Goal: Book appointment/travel/reservation

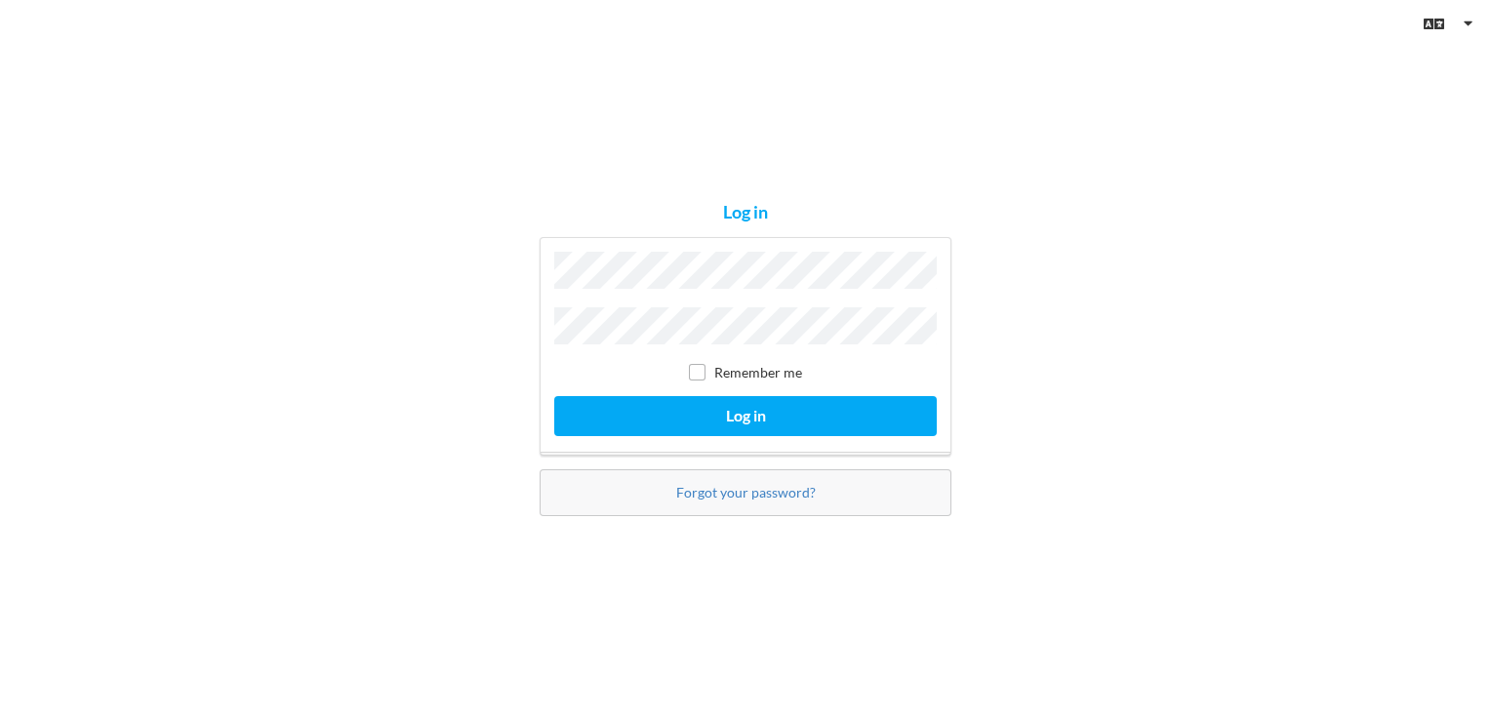
click at [706, 376] on label "Remember me" at bounding box center [745, 372] width 113 height 17
click at [699, 374] on input "checkbox" at bounding box center [697, 372] width 17 height 17
checkbox input "true"
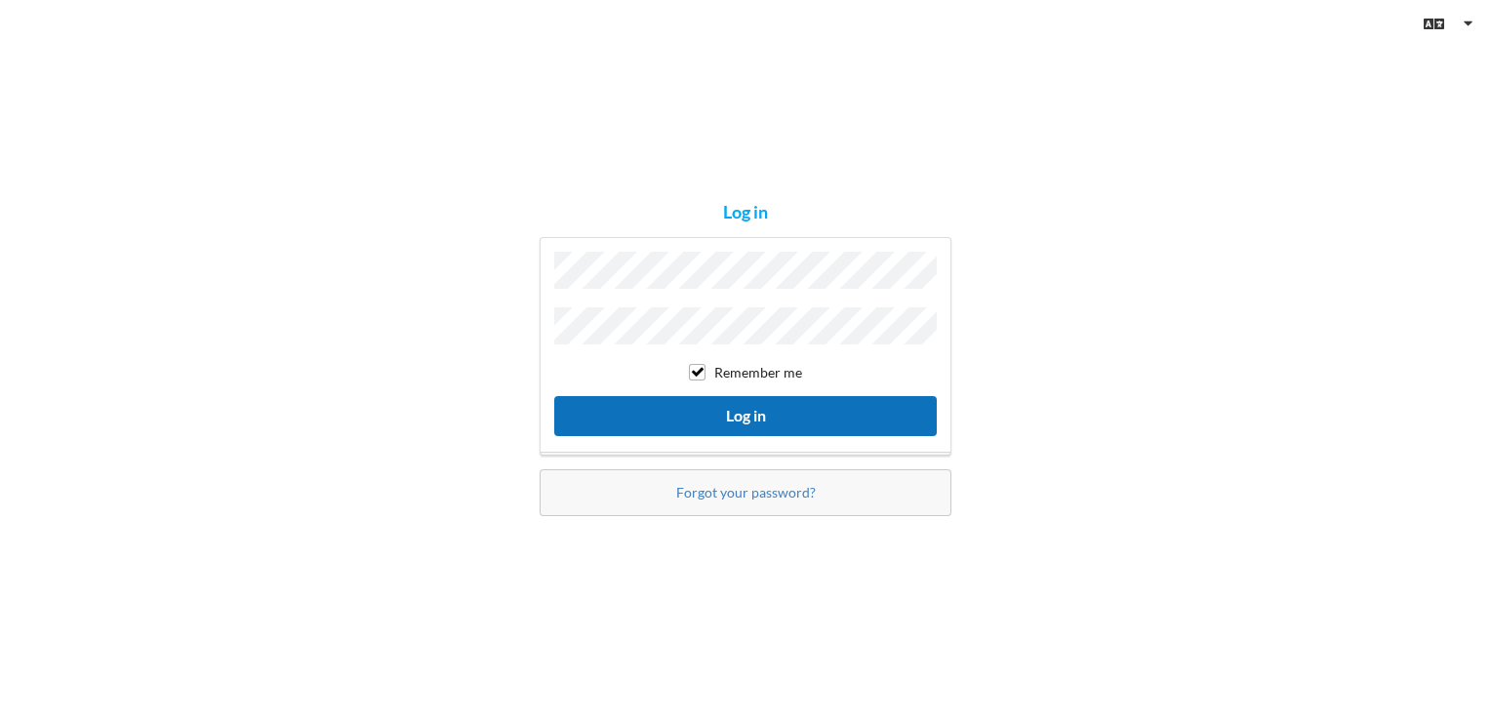
click at [724, 415] on button "Log in" at bounding box center [745, 416] width 382 height 40
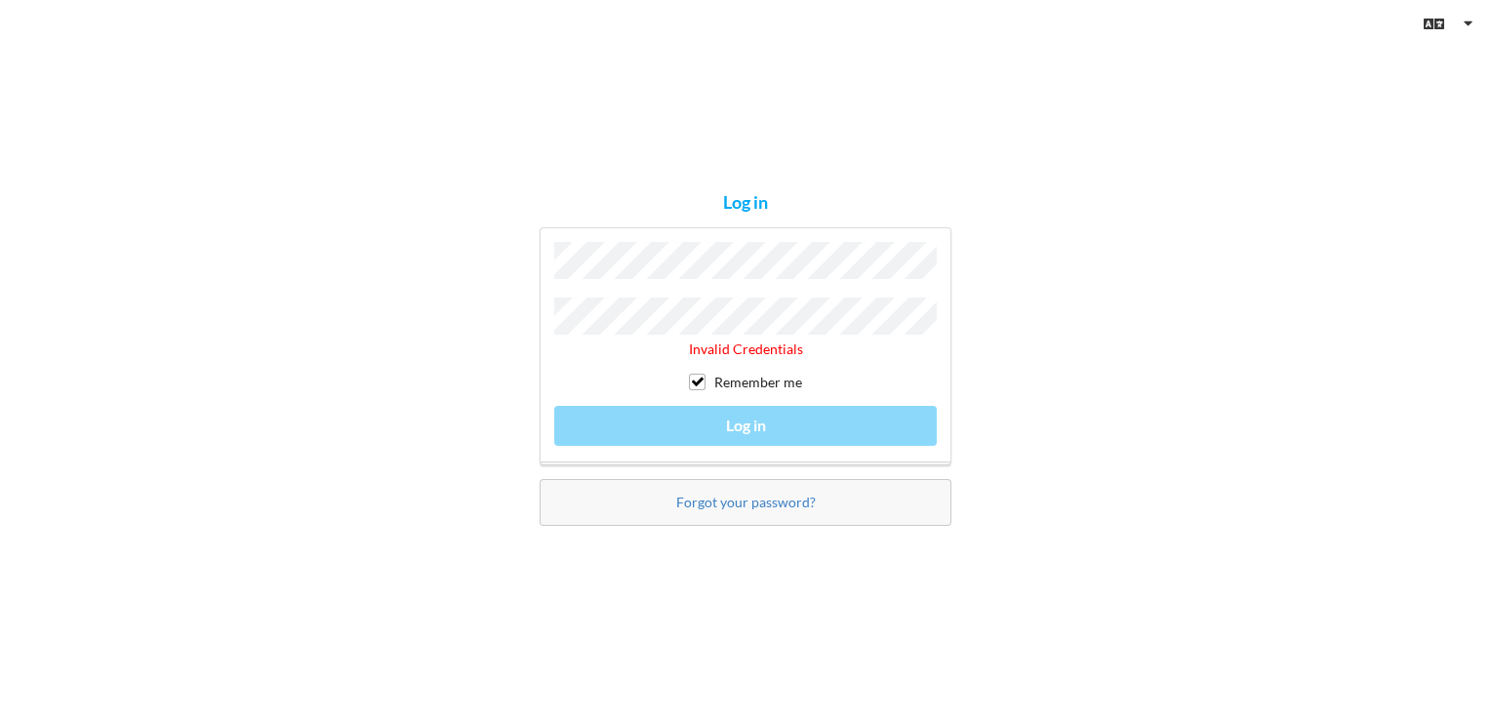
click at [546, 309] on div "Invalid Credentials Remember me Log in" at bounding box center [746, 346] width 412 height 238
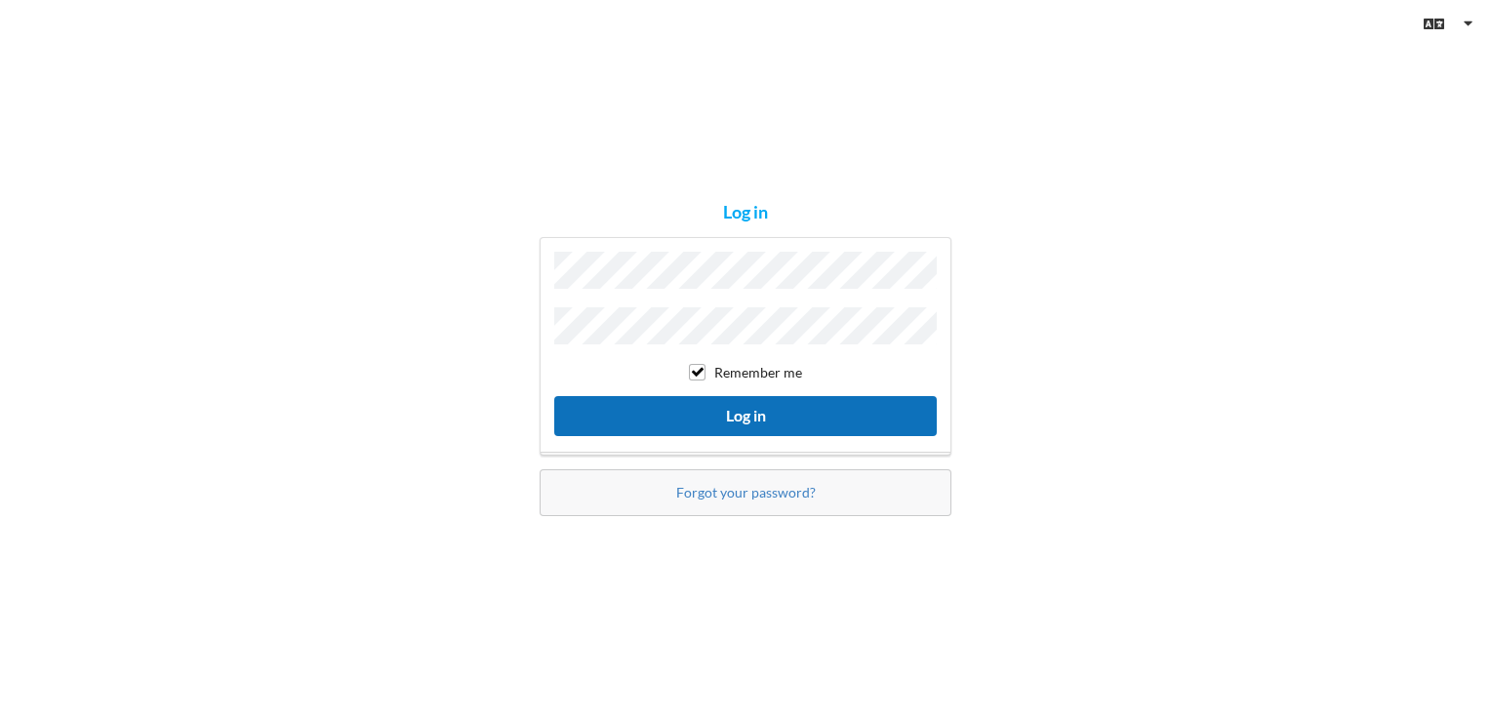
click at [659, 402] on button "Log in" at bounding box center [745, 416] width 382 height 40
click at [662, 421] on button "Log in" at bounding box center [745, 416] width 382 height 40
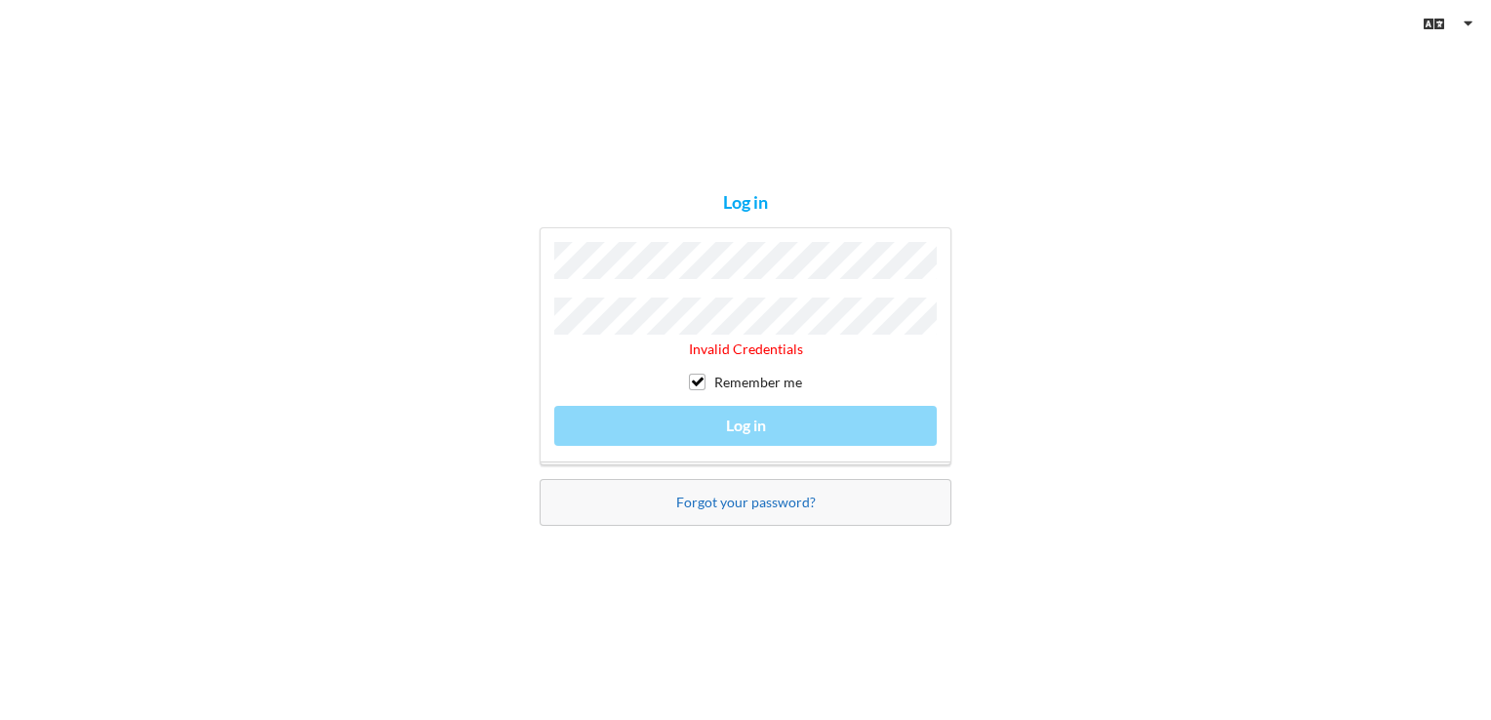
click at [711, 496] on link "Forgot your password?" at bounding box center [746, 502] width 140 height 17
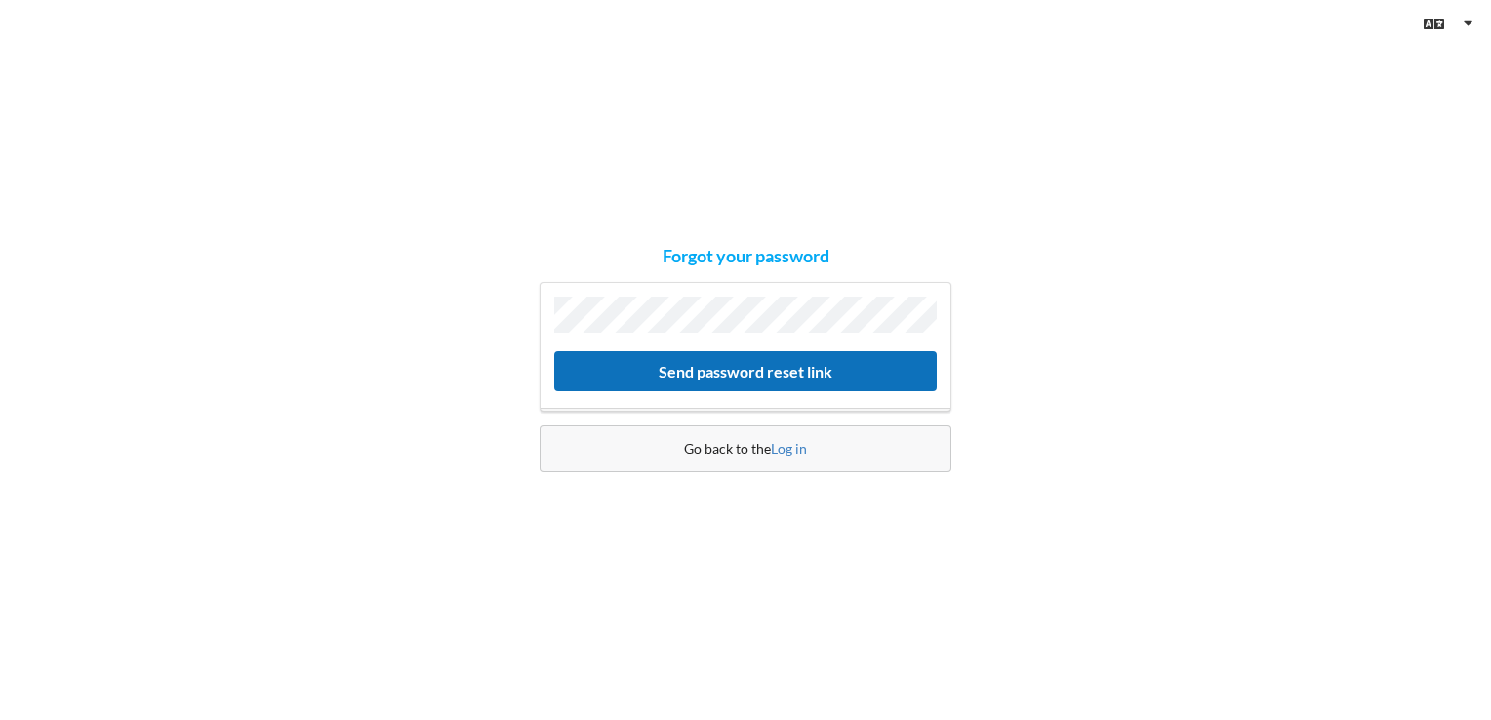
click at [702, 360] on button "Send password reset link" at bounding box center [745, 371] width 382 height 40
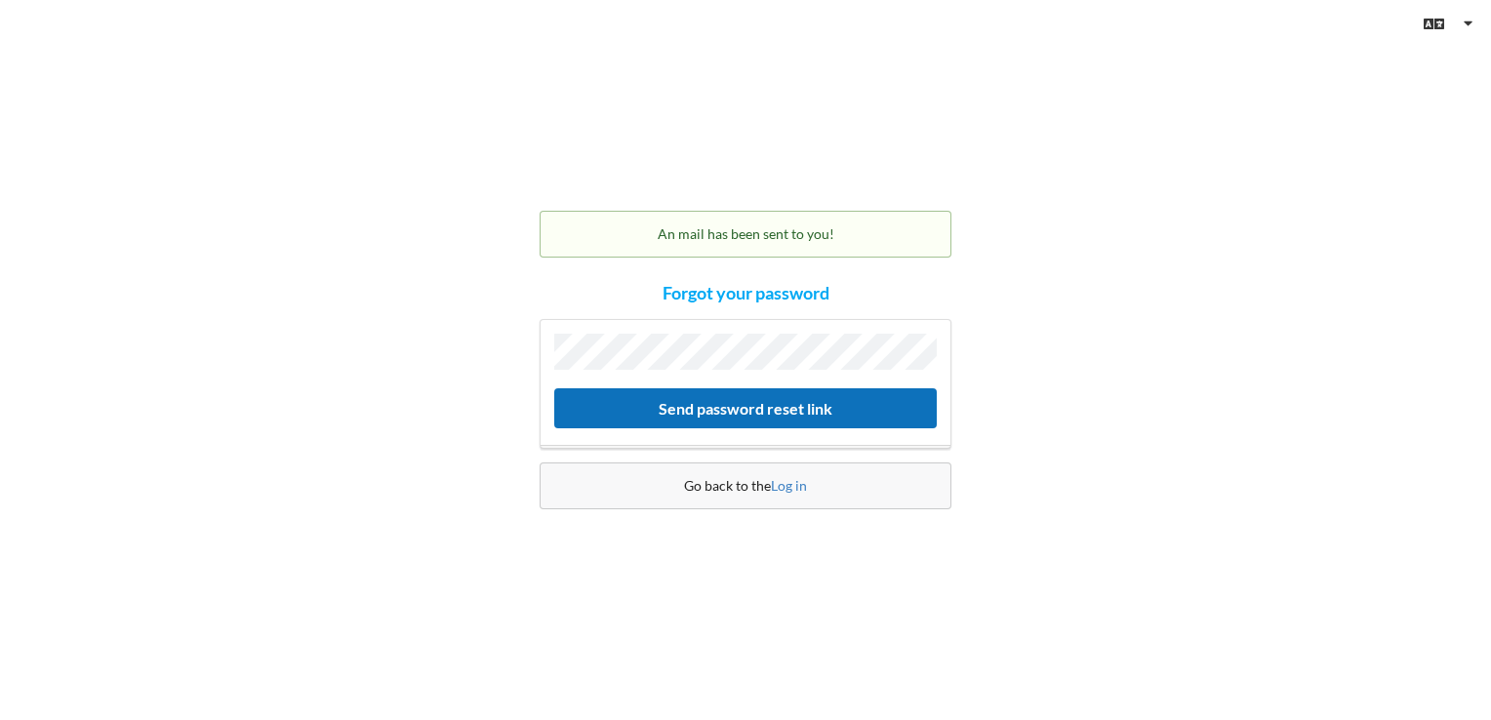
click at [641, 403] on button "Send password reset link" at bounding box center [745, 408] width 382 height 40
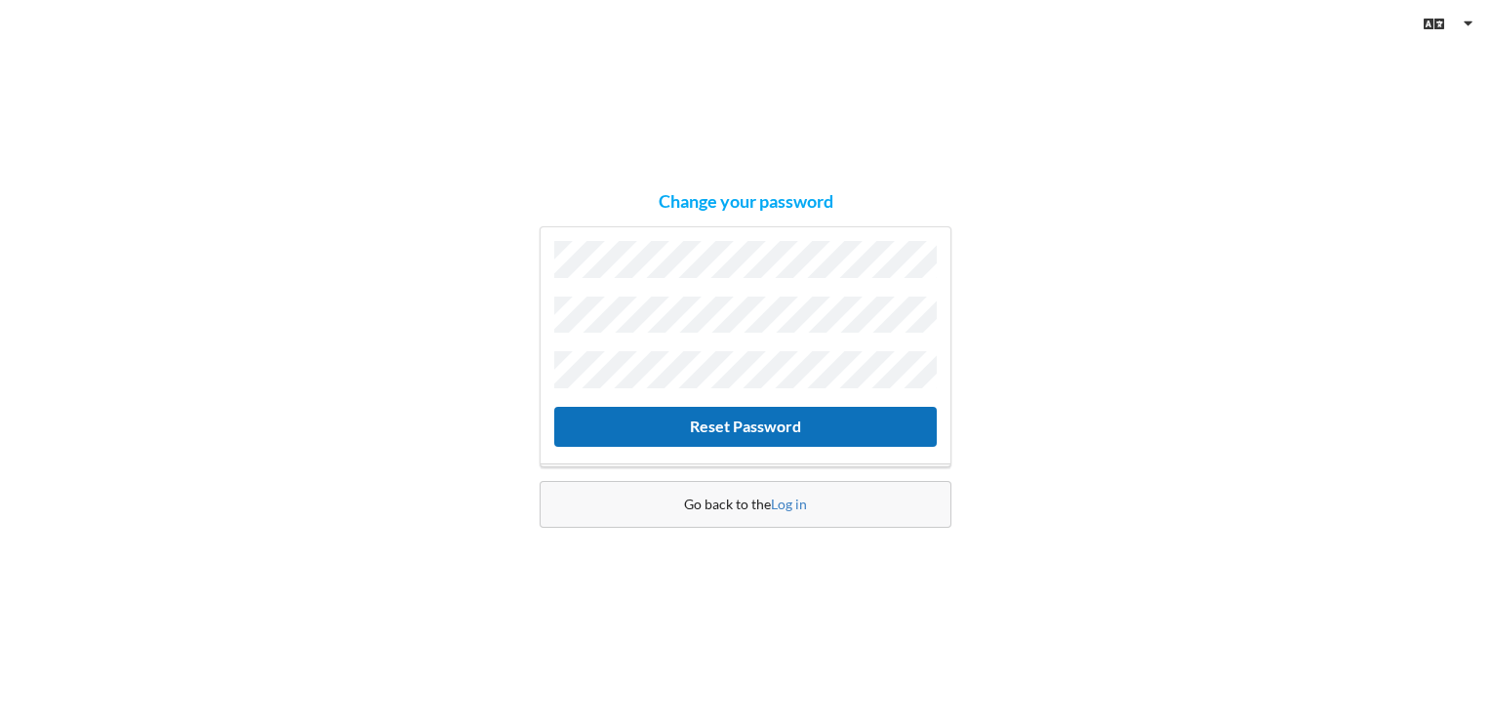
click at [691, 418] on button "Reset Password" at bounding box center [745, 427] width 382 height 40
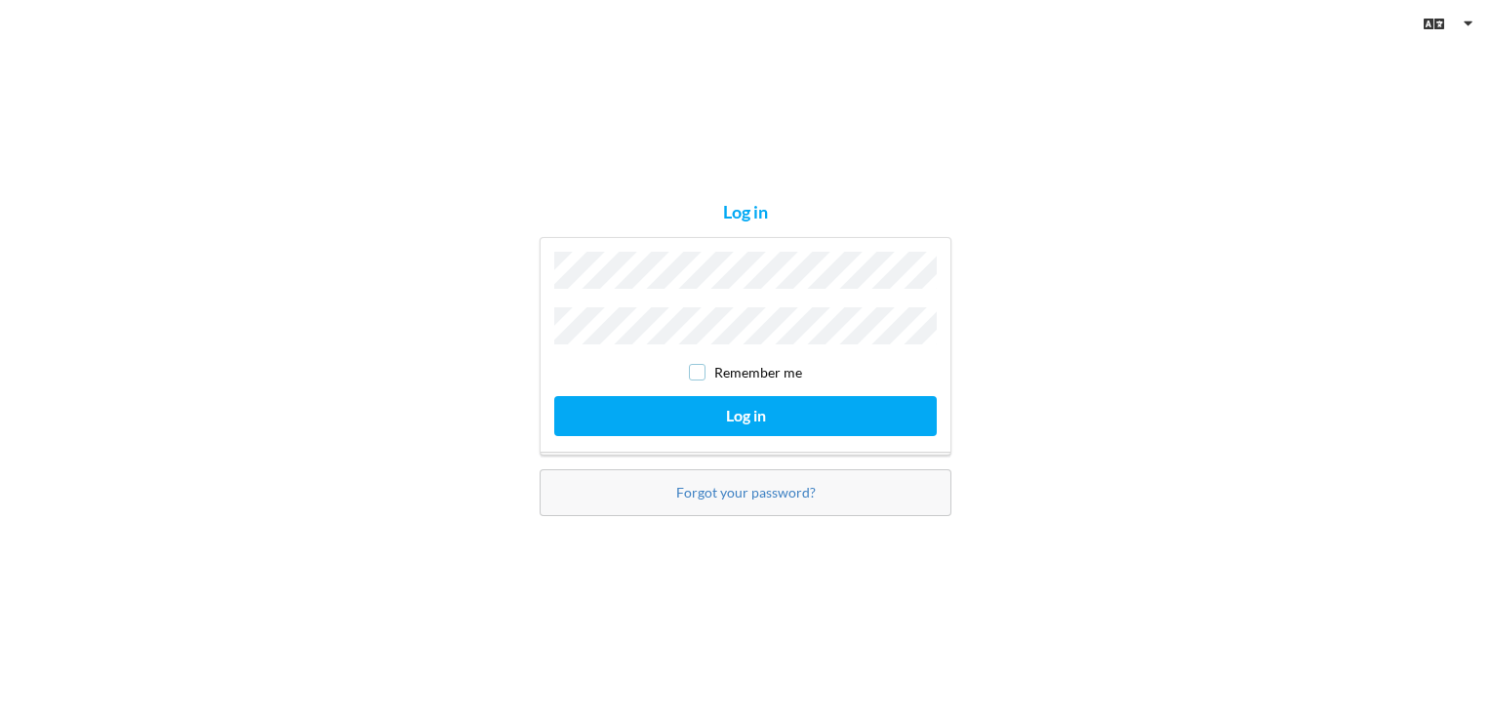
click at [693, 367] on input "checkbox" at bounding box center [697, 372] width 17 height 17
checkbox input "true"
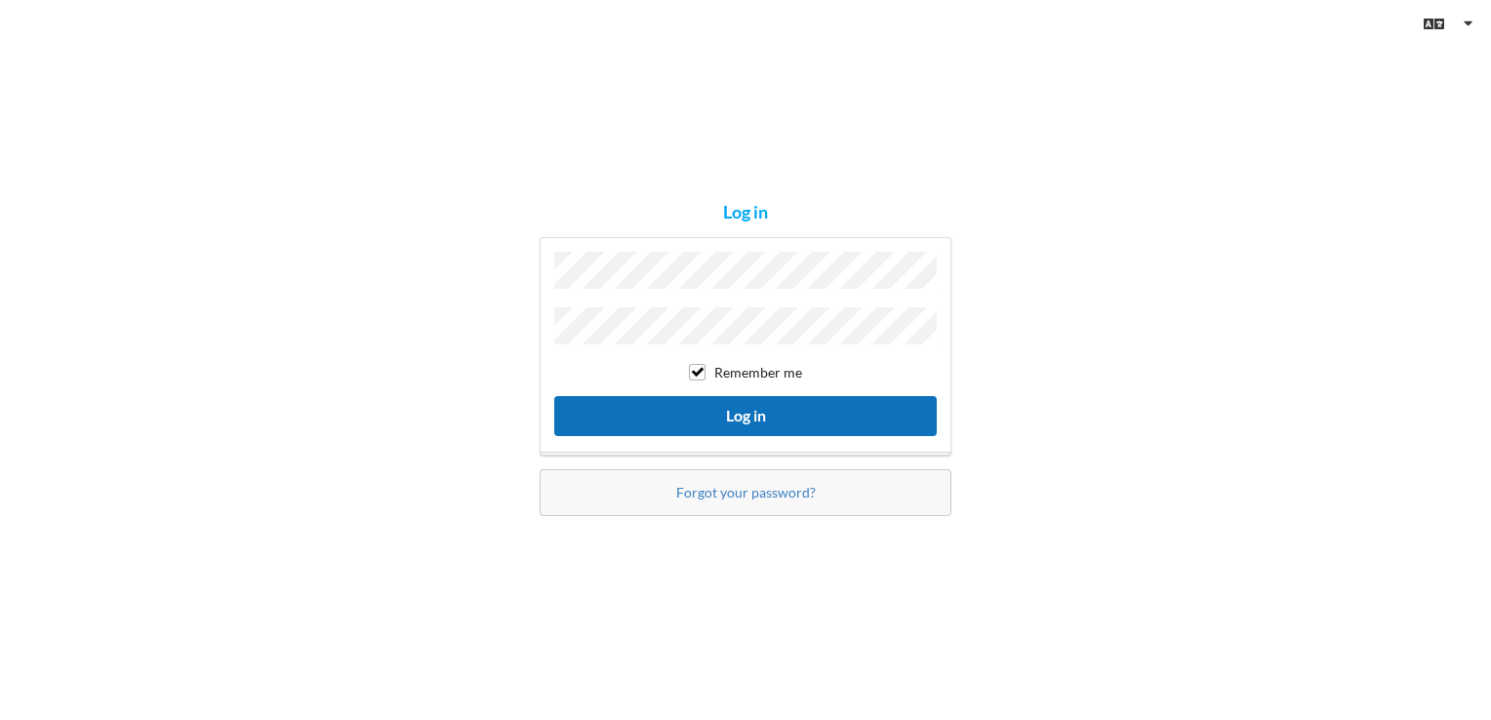
click at [706, 398] on button "Log in" at bounding box center [745, 416] width 382 height 40
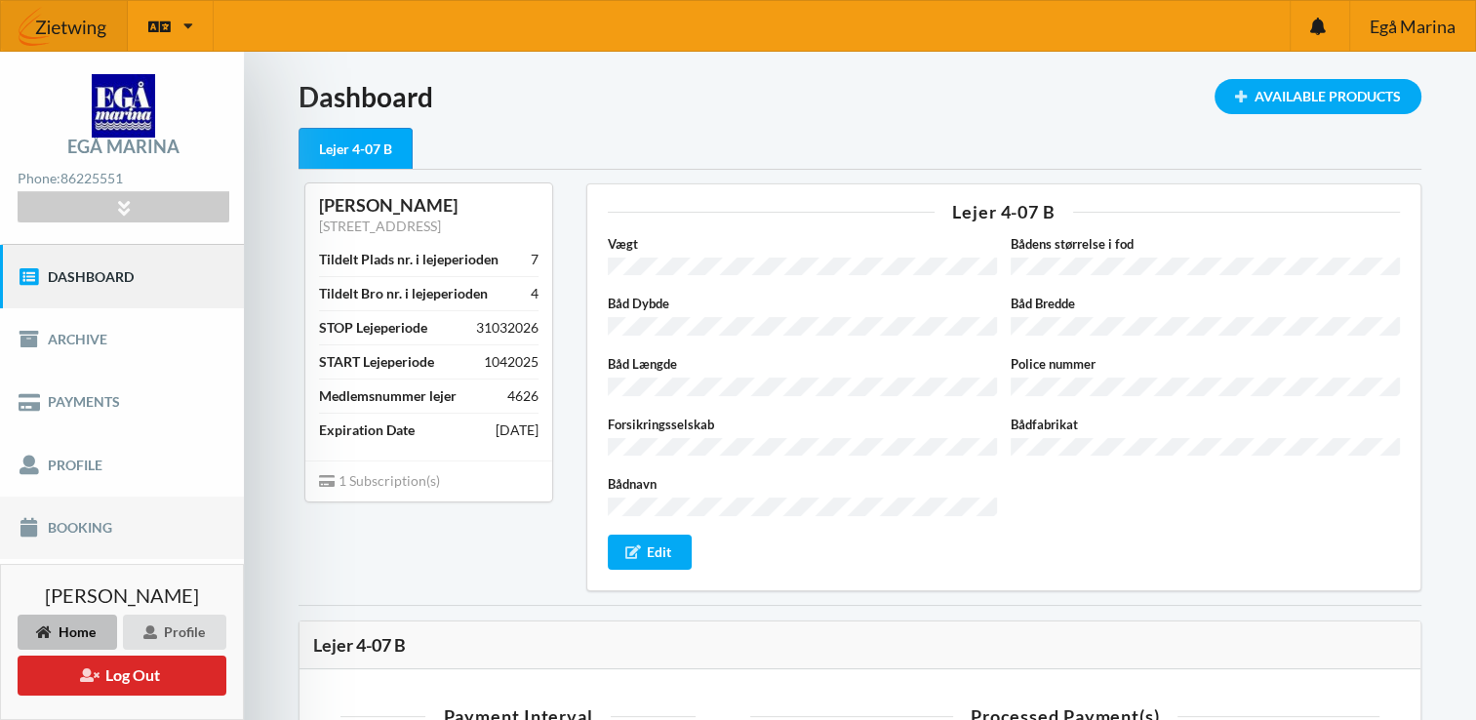
click at [82, 530] on link "Booking" at bounding box center [122, 528] width 244 height 62
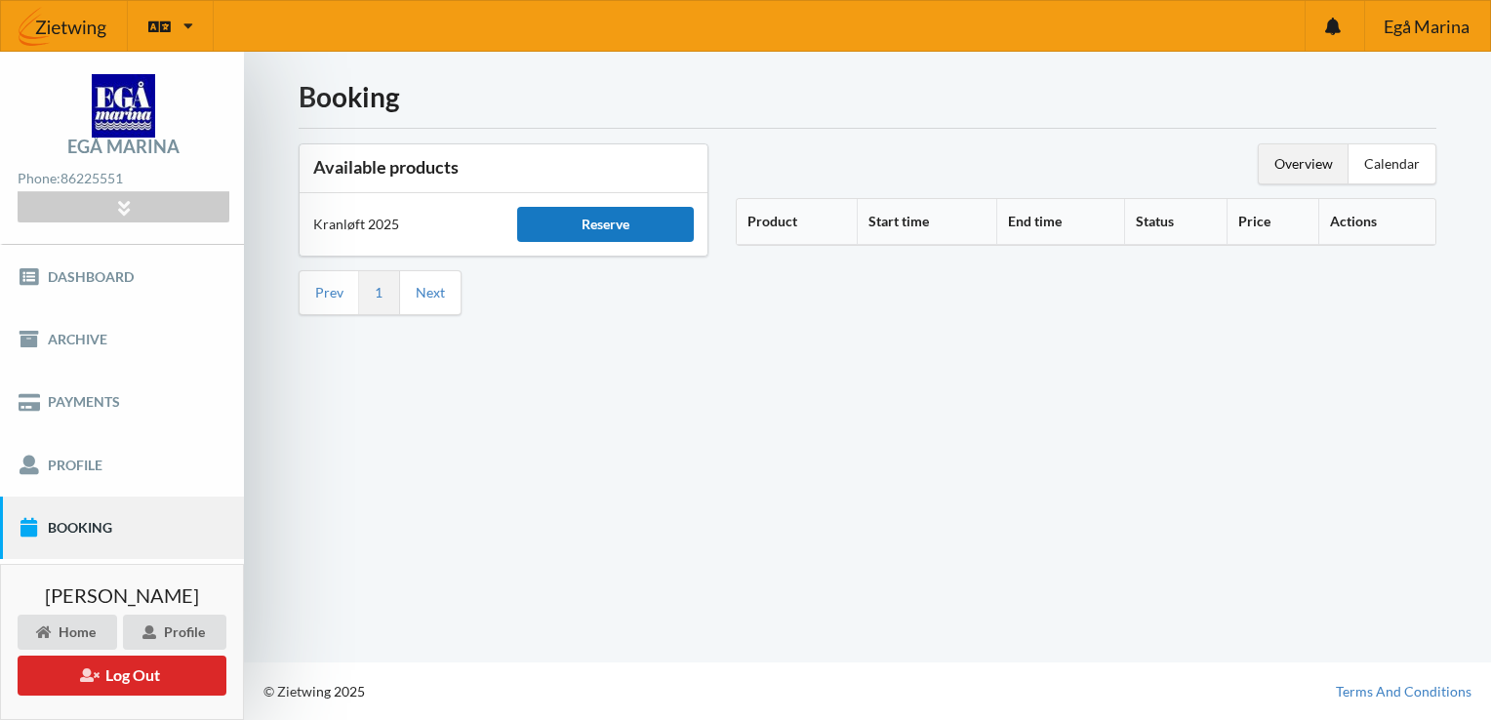
click at [652, 232] on div "Reserve" at bounding box center [605, 224] width 177 height 35
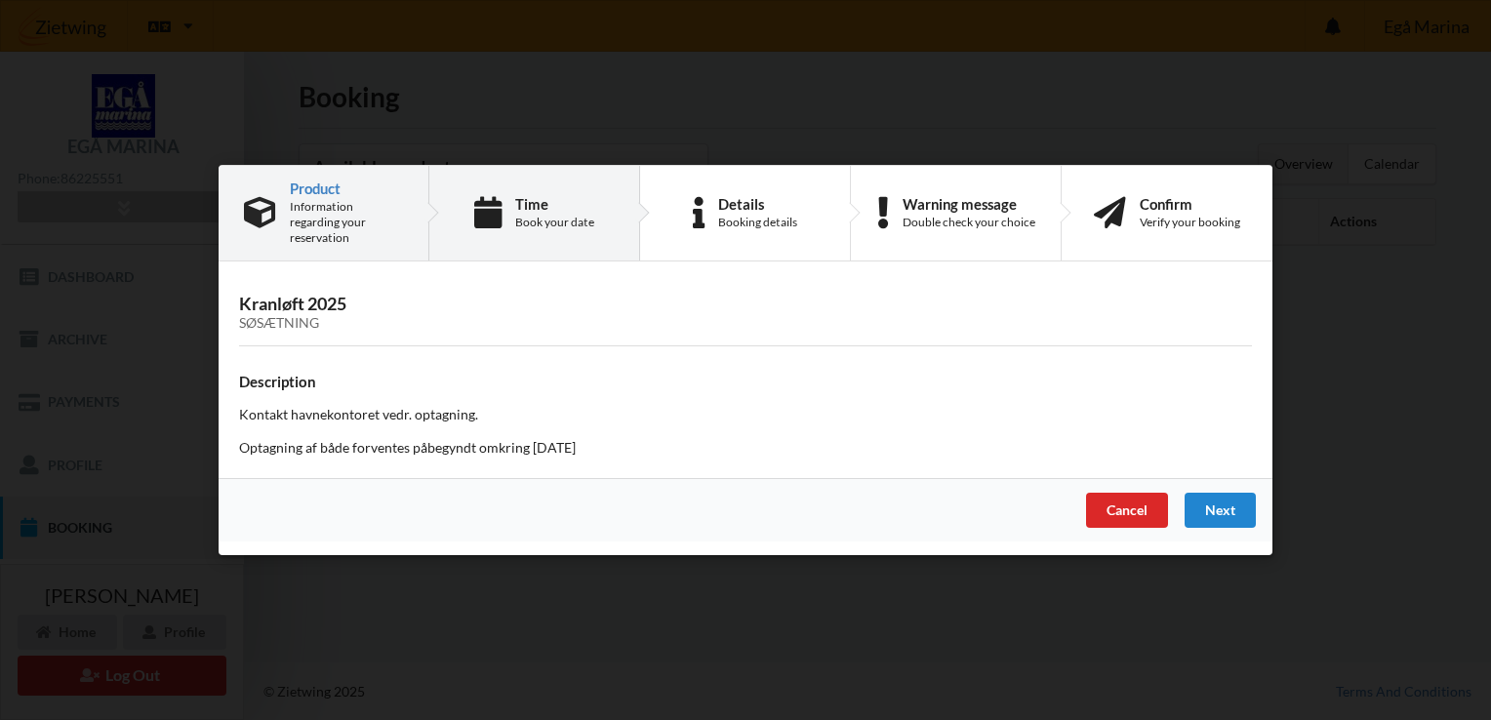
click at [532, 197] on div "Time" at bounding box center [554, 204] width 79 height 16
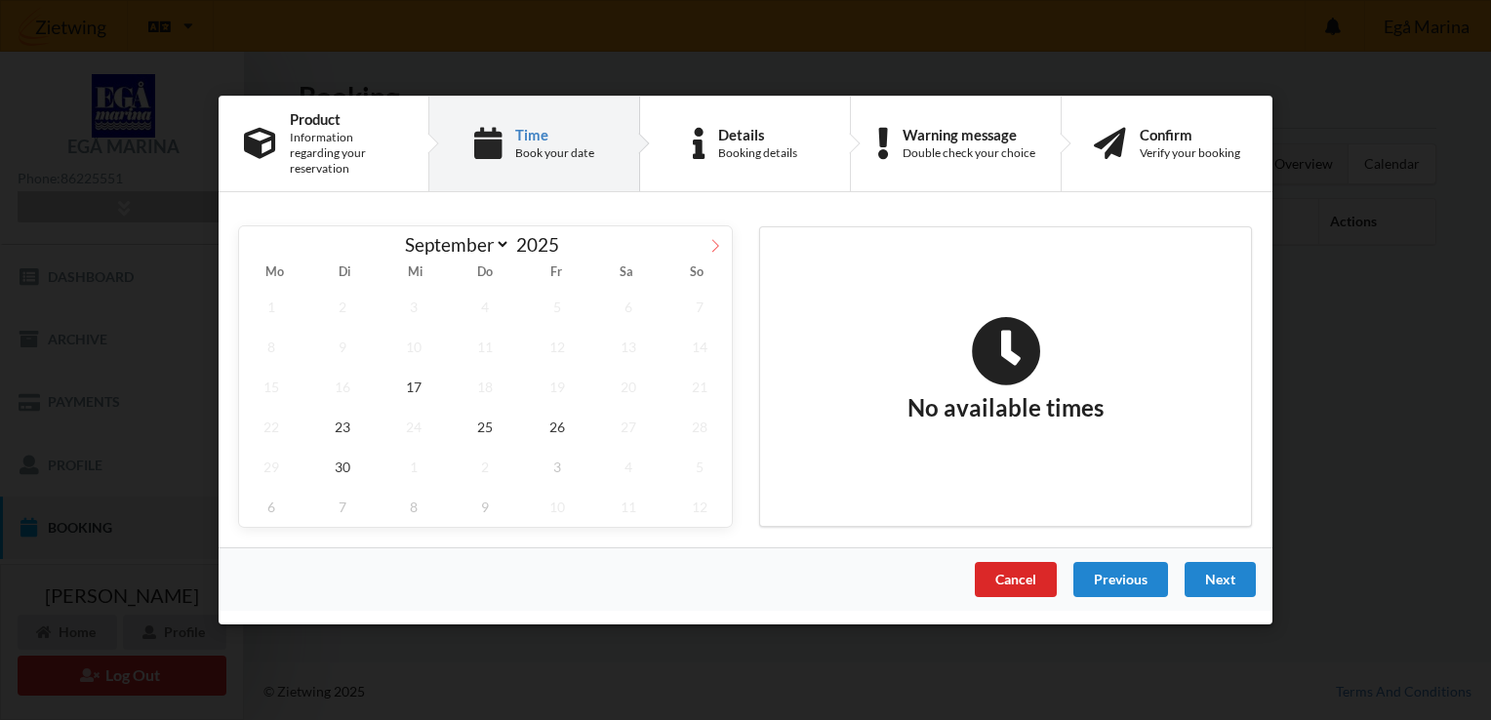
click at [714, 230] on span at bounding box center [715, 242] width 33 height 33
select select "9"
click at [490, 327] on span "9" at bounding box center [486, 347] width 64 height 40
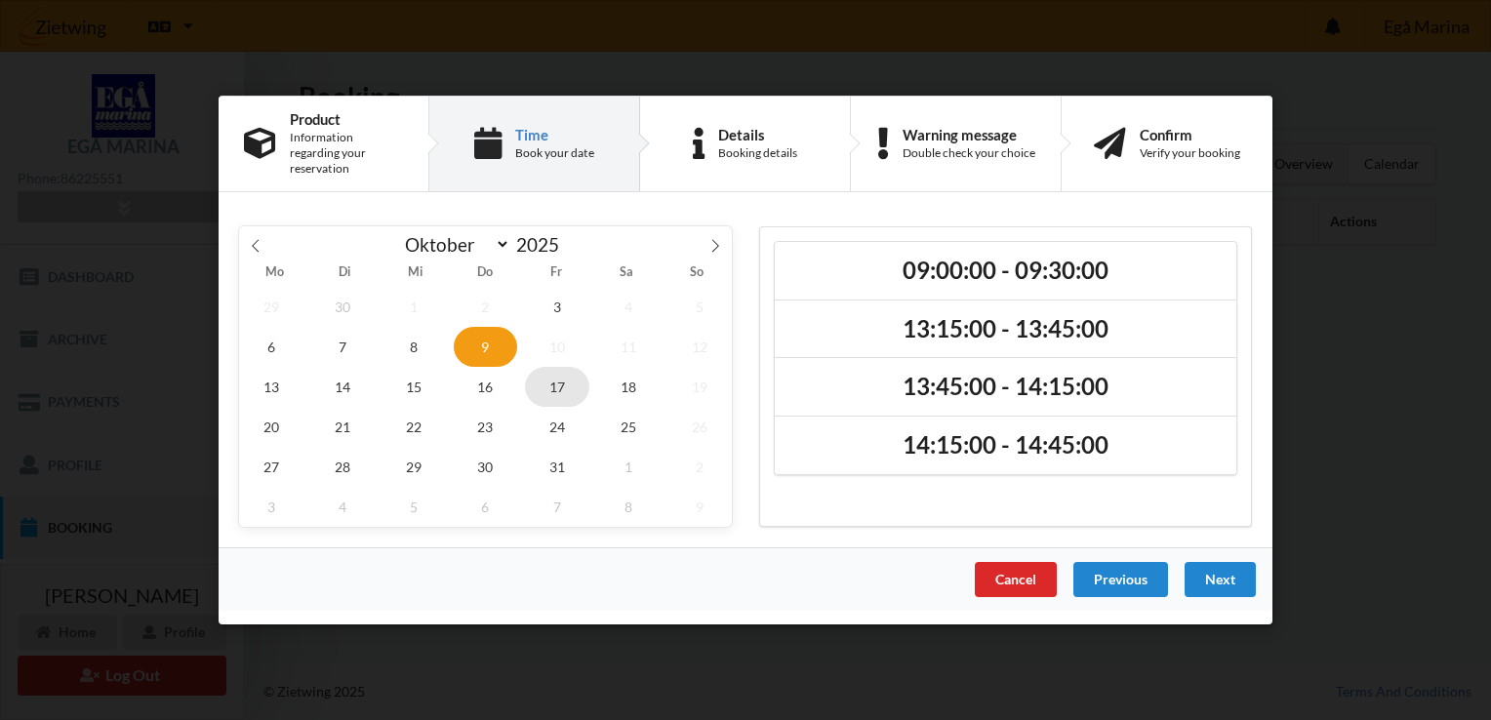
click at [533, 374] on span "17" at bounding box center [557, 387] width 64 height 40
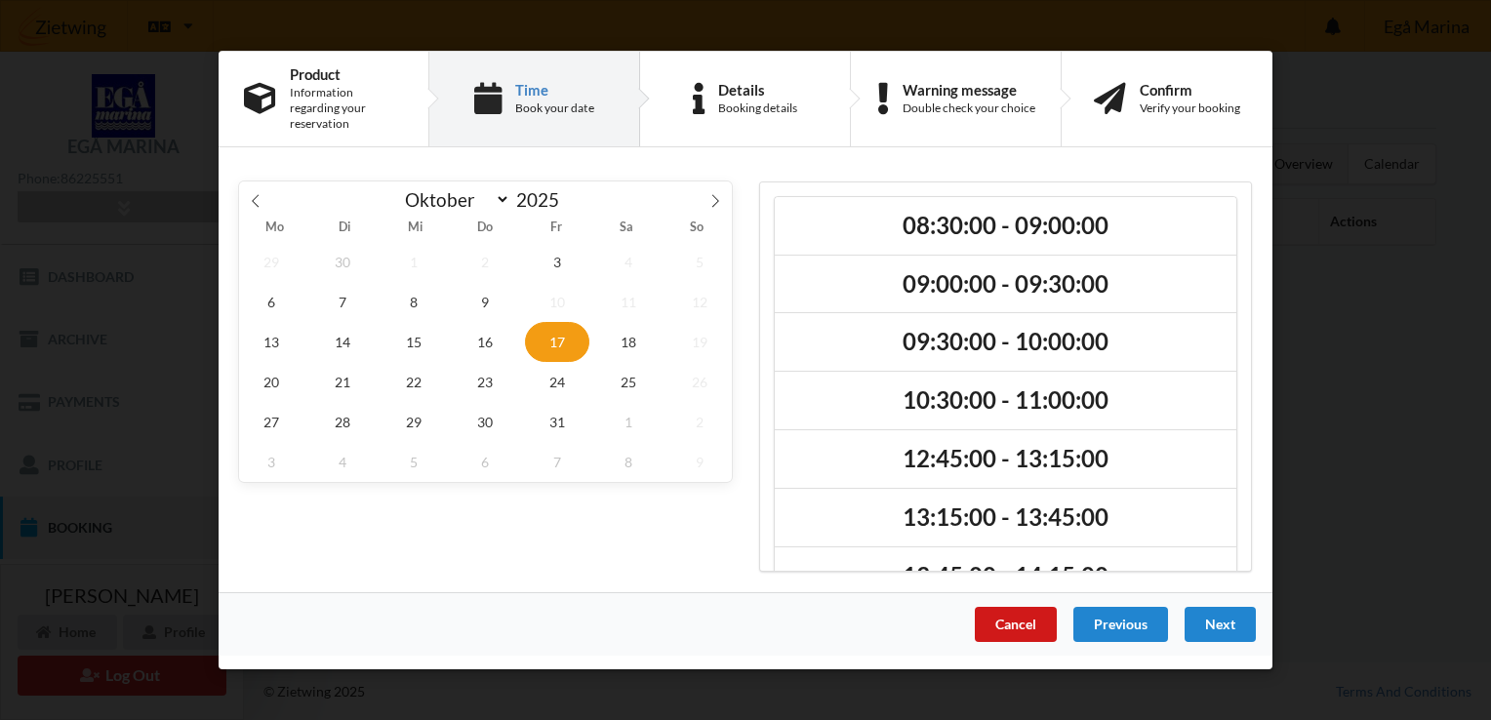
click at [1013, 608] on div "Cancel" at bounding box center [1016, 624] width 82 height 35
